Goal: Task Accomplishment & Management: Manage account settings

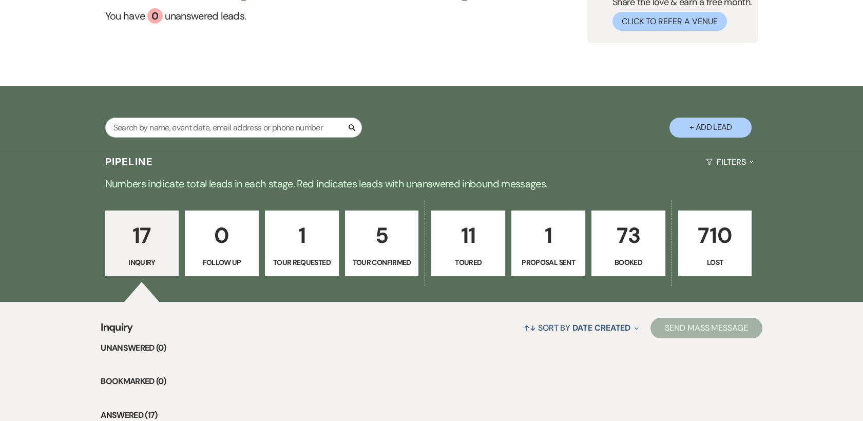
scroll to position [80, 0]
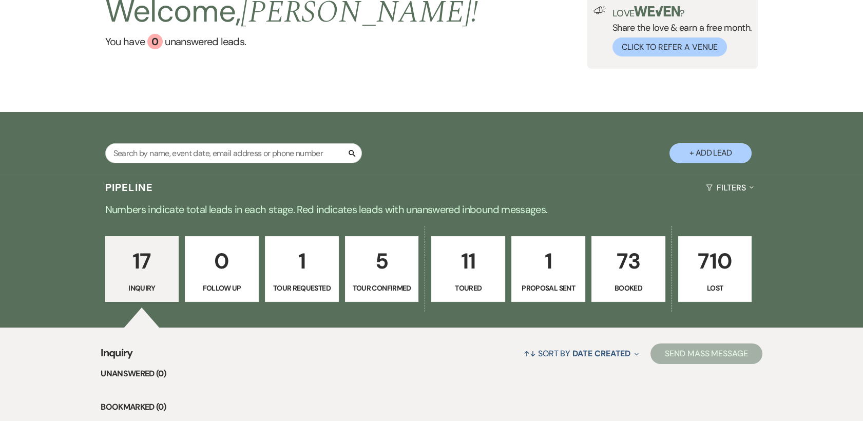
click at [560, 268] on p "1" at bounding box center [548, 261] width 61 height 34
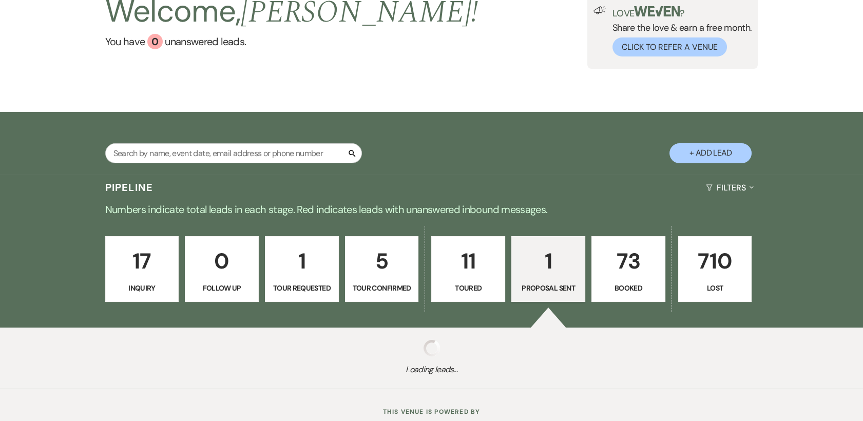
select select "6"
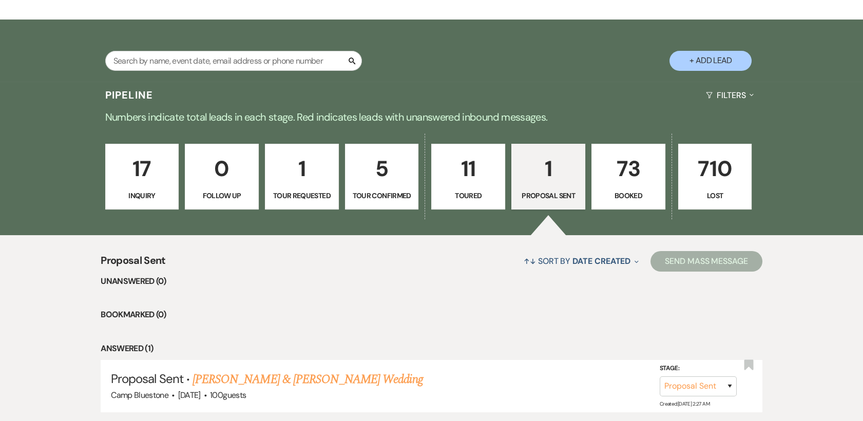
scroll to position [247, 0]
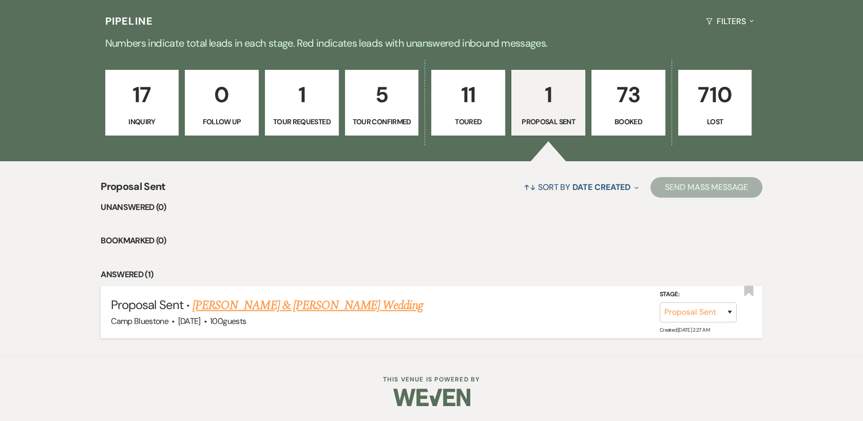
click at [312, 302] on link "[PERSON_NAME] & [PERSON_NAME] Wedding" at bounding box center [308, 305] width 230 height 18
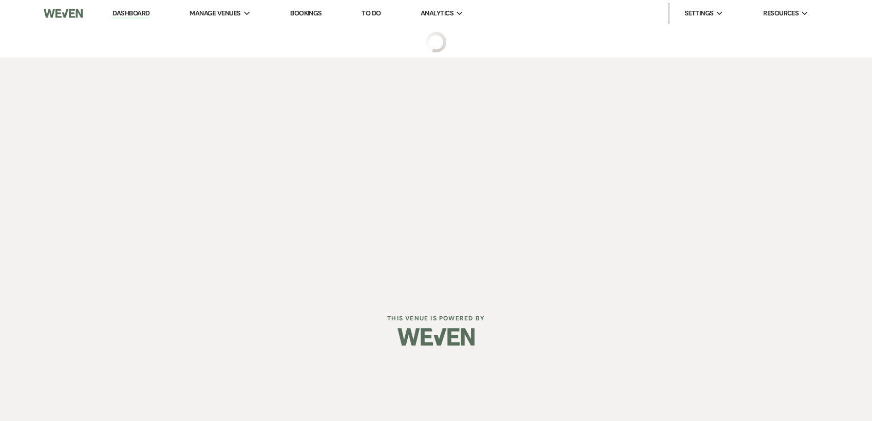
select select "6"
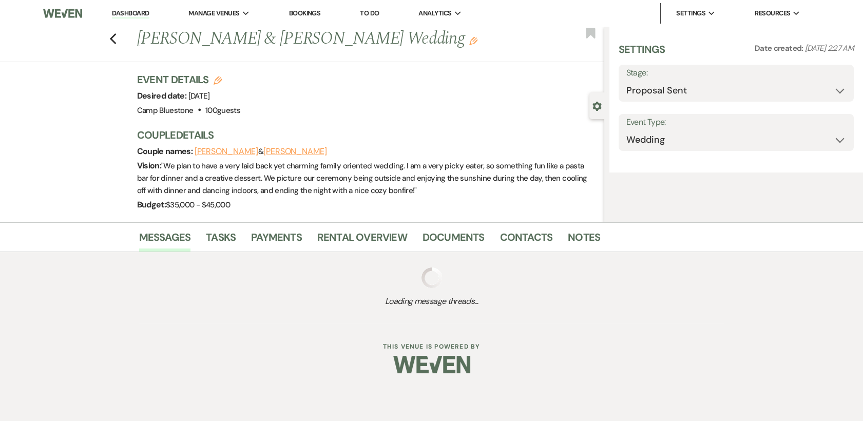
select select "1"
